Goal: Transaction & Acquisition: Purchase product/service

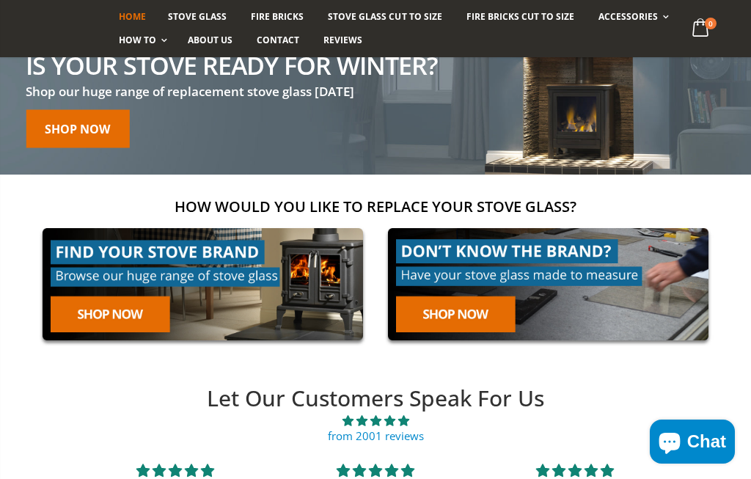
scroll to position [185, 0]
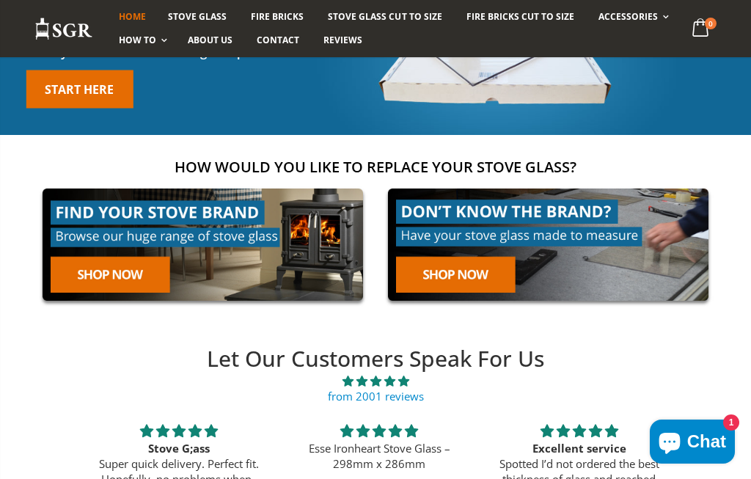
click at [485, 278] on link at bounding box center [548, 244] width 336 height 128
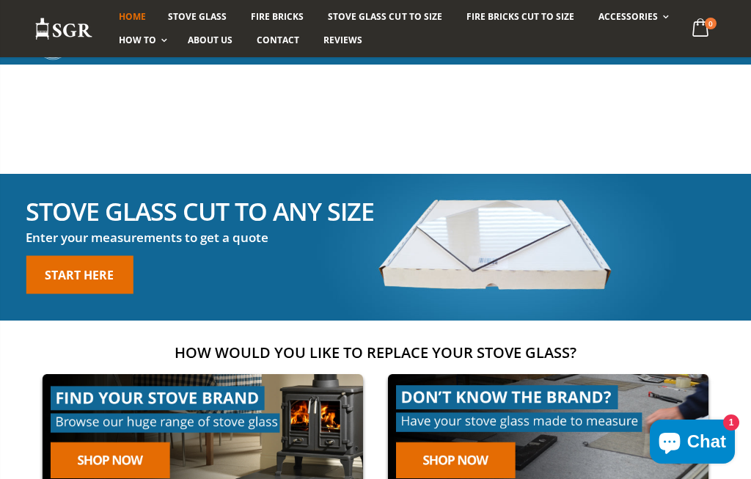
scroll to position [240, 0]
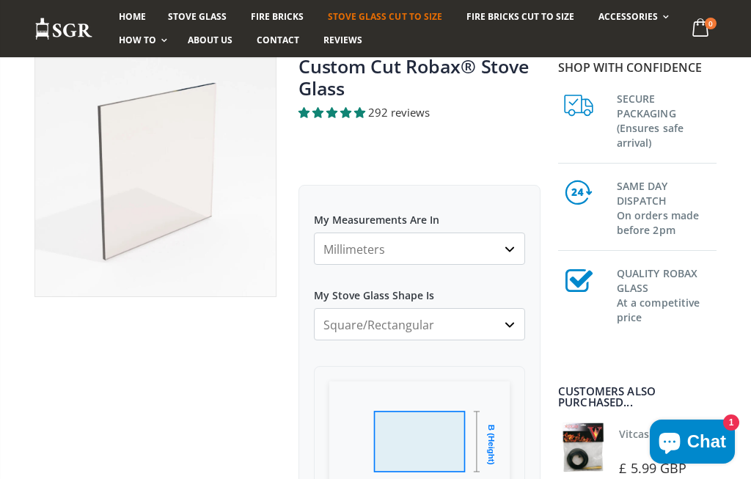
scroll to position [150, 0]
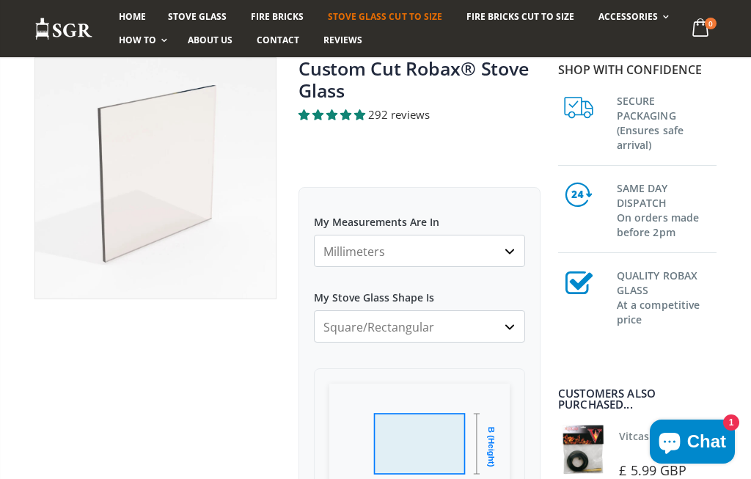
click at [504, 255] on select "Millimeters Centimeters Inches" at bounding box center [419, 251] width 211 height 32
click at [513, 331] on select "Square/Rectangular Arched Half Arch Both Top Corners Cut Single Corner Cut Slop…" at bounding box center [419, 326] width 211 height 32
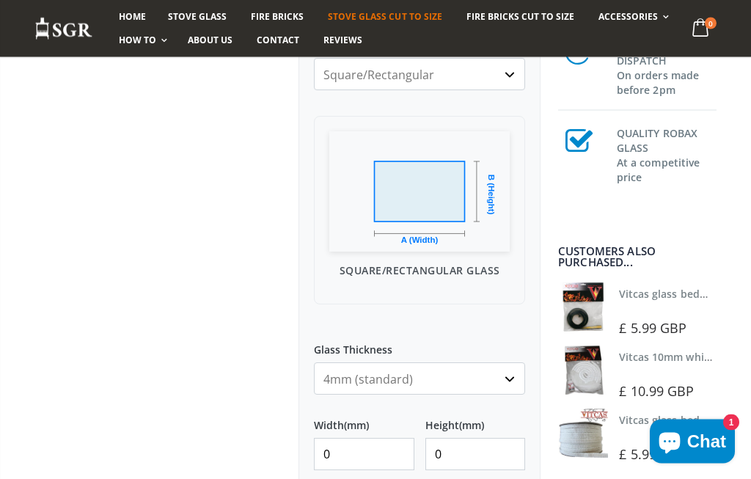
scroll to position [404, 0]
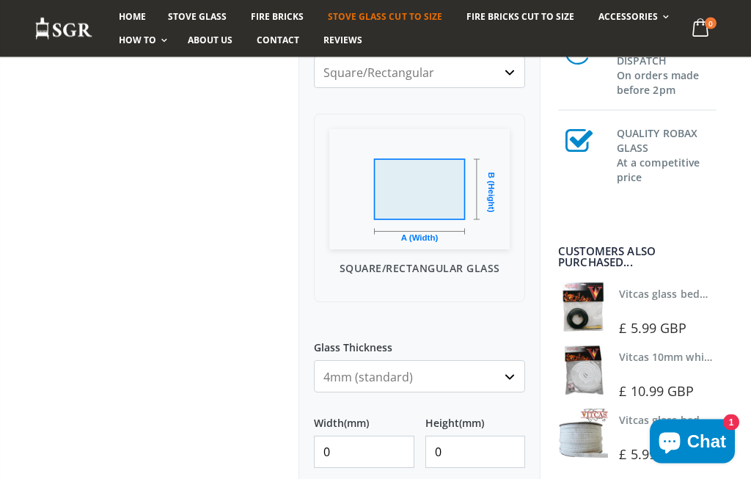
click at [511, 384] on select "4mm (standard) 5mm (gas fires with baffled flue) 3mm (For Use In Stoves With Th…" at bounding box center [419, 377] width 211 height 32
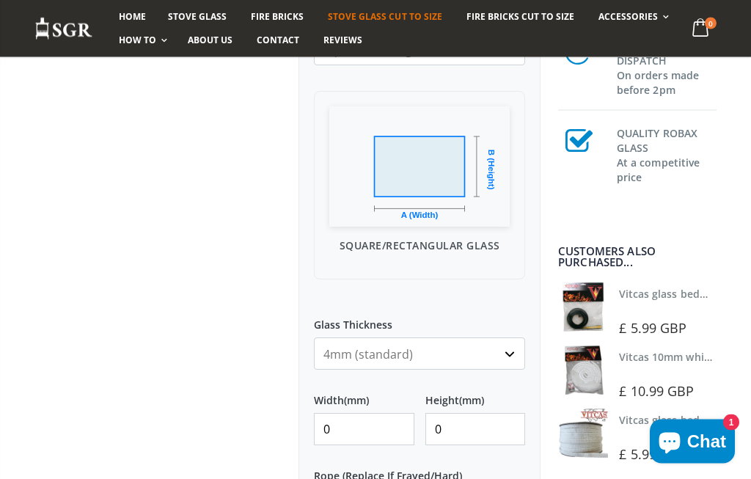
scroll to position [427, 0]
click at [514, 361] on select "4mm (standard) 5mm (gas fires with baffled flue) 3mm (For Use In Stoves With Th…" at bounding box center [419, 353] width 211 height 32
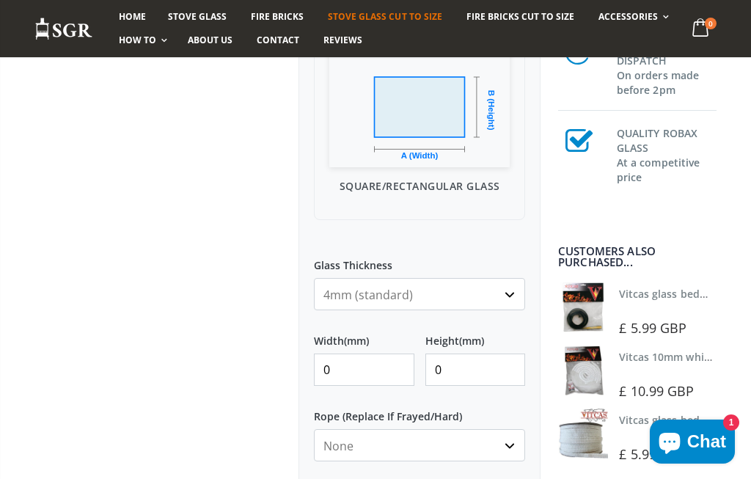
scroll to position [494, 0]
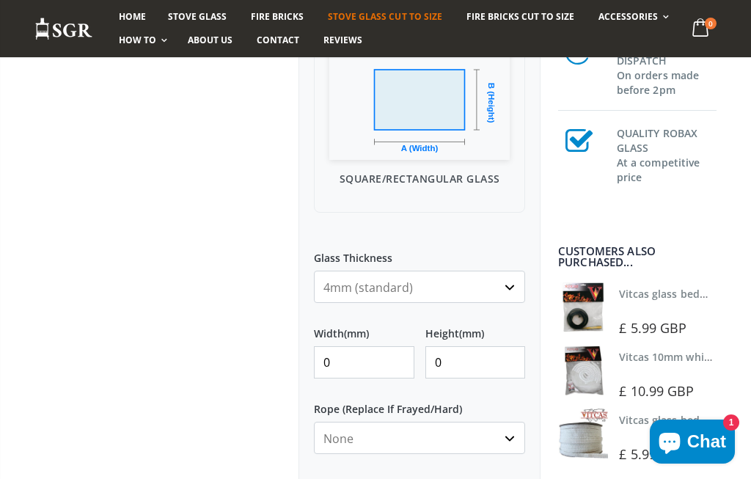
click at [388, 371] on input "0" at bounding box center [364, 362] width 100 height 32
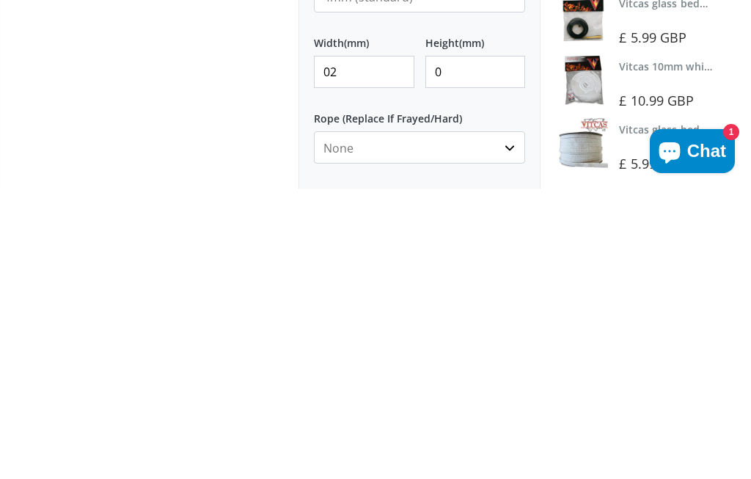
type input "0"
type input "285"
click at [485, 346] on input "0" at bounding box center [475, 362] width 100 height 32
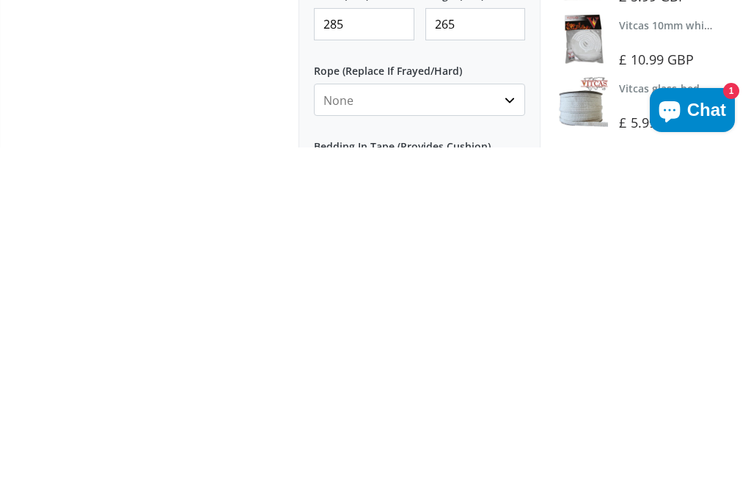
type input "265"
click at [516, 415] on select "None 3mm White 6mm White 8mm White 10mm White 12mm White 6mm Black 8mm Black 10…" at bounding box center [419, 431] width 211 height 32
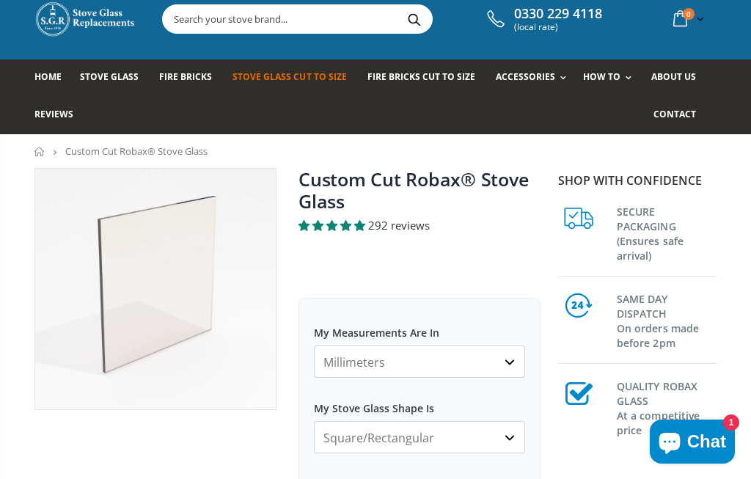
scroll to position [46, 0]
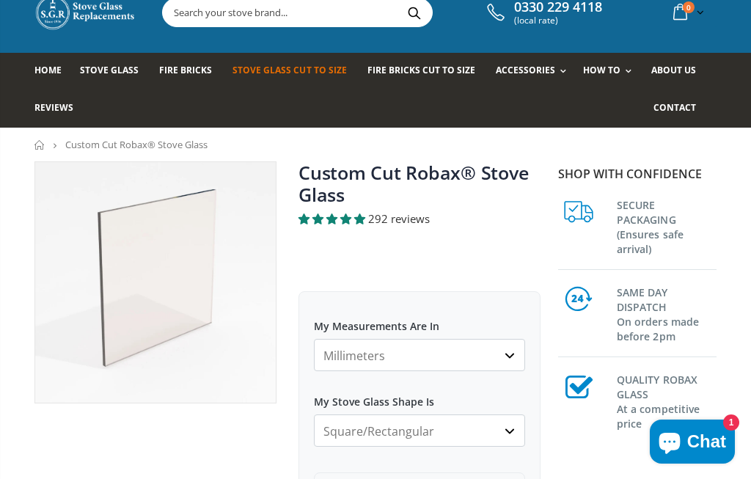
click at [29, 152] on nav "Home Custom Cut Robax® Stove Glass" at bounding box center [375, 145] width 751 height 34
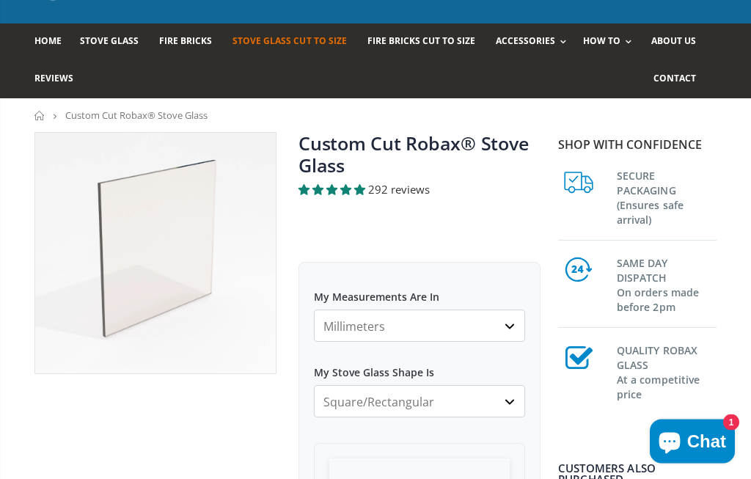
scroll to position [0, 0]
